Goal: Navigation & Orientation: Find specific page/section

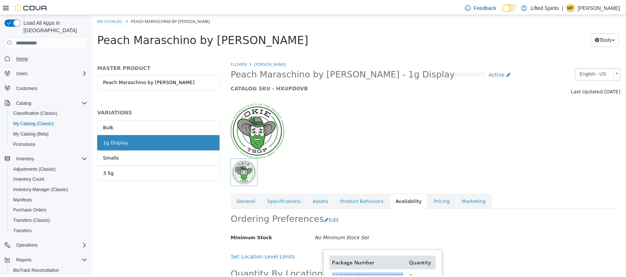
scroll to position [72, 0]
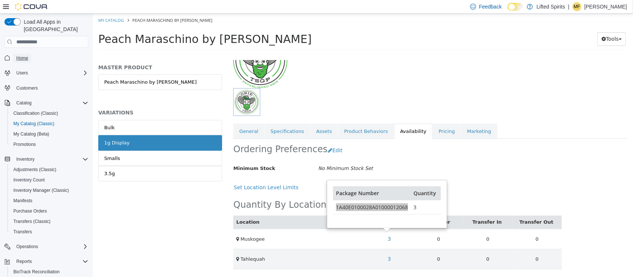
click at [29, 54] on link "Home" at bounding box center [22, 58] width 18 height 9
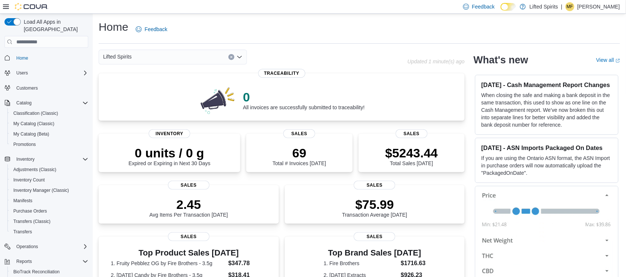
click at [181, 56] on div "Lifted Spirits" at bounding box center [173, 57] width 148 height 15
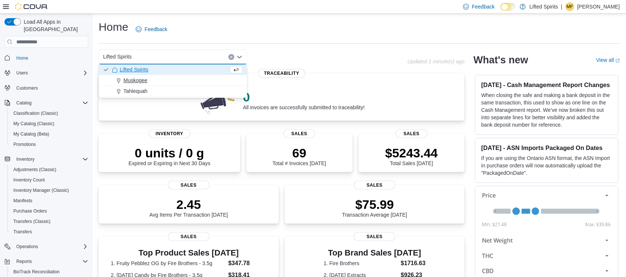
click at [170, 80] on div "Muskogee" at bounding box center [177, 80] width 131 height 7
